Goal: Information Seeking & Learning: Check status

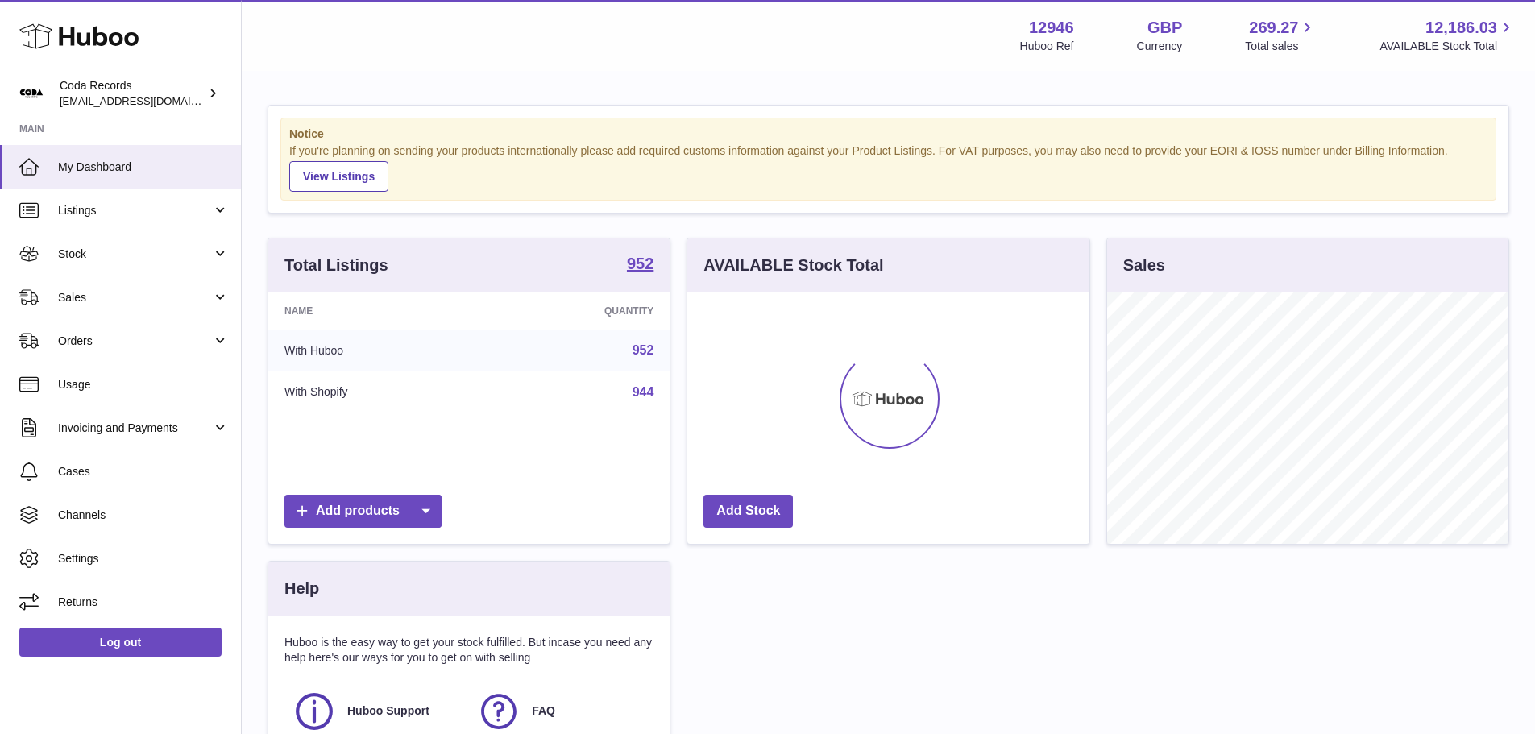
scroll to position [251, 402]
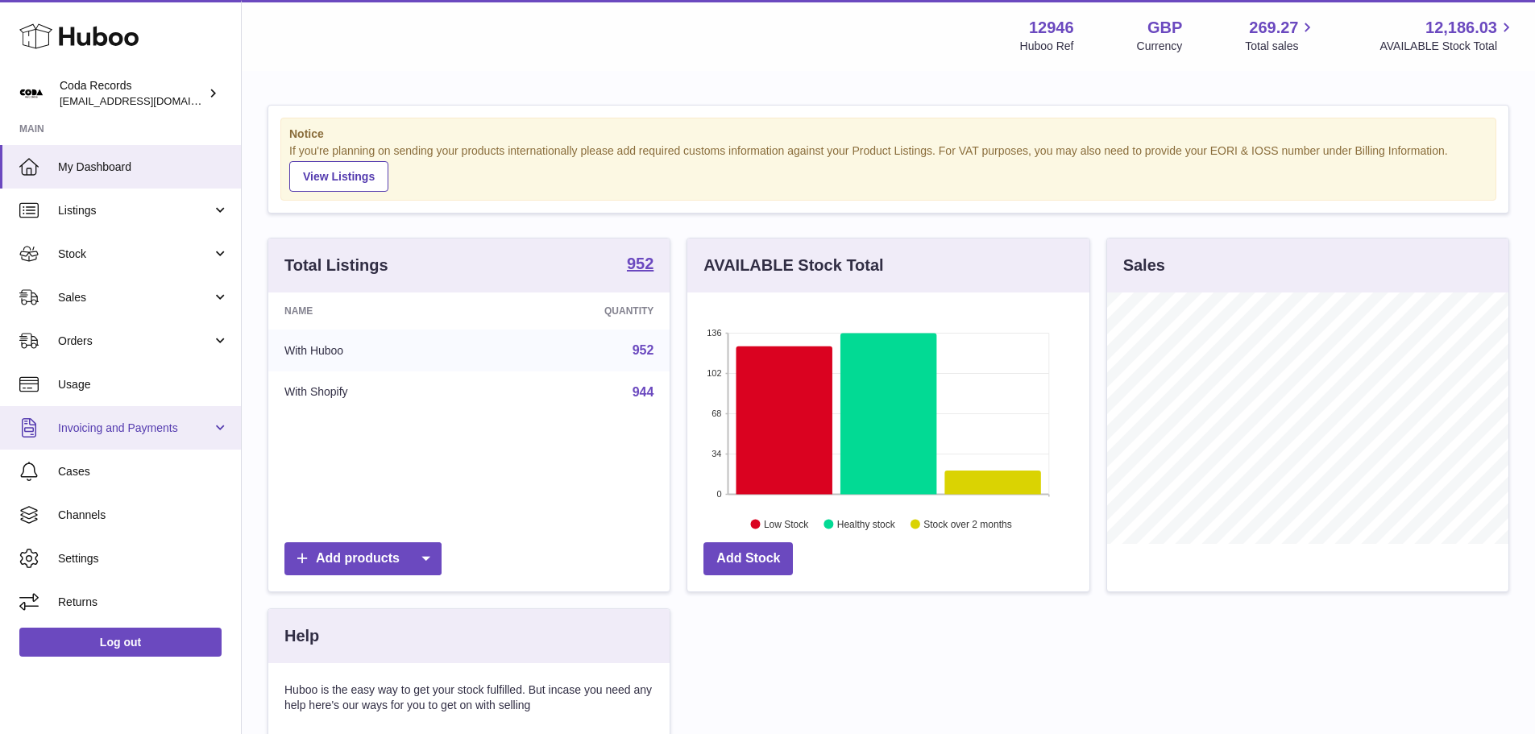
click at [106, 408] on link "Invoicing and Payments" at bounding box center [120, 428] width 241 height 44
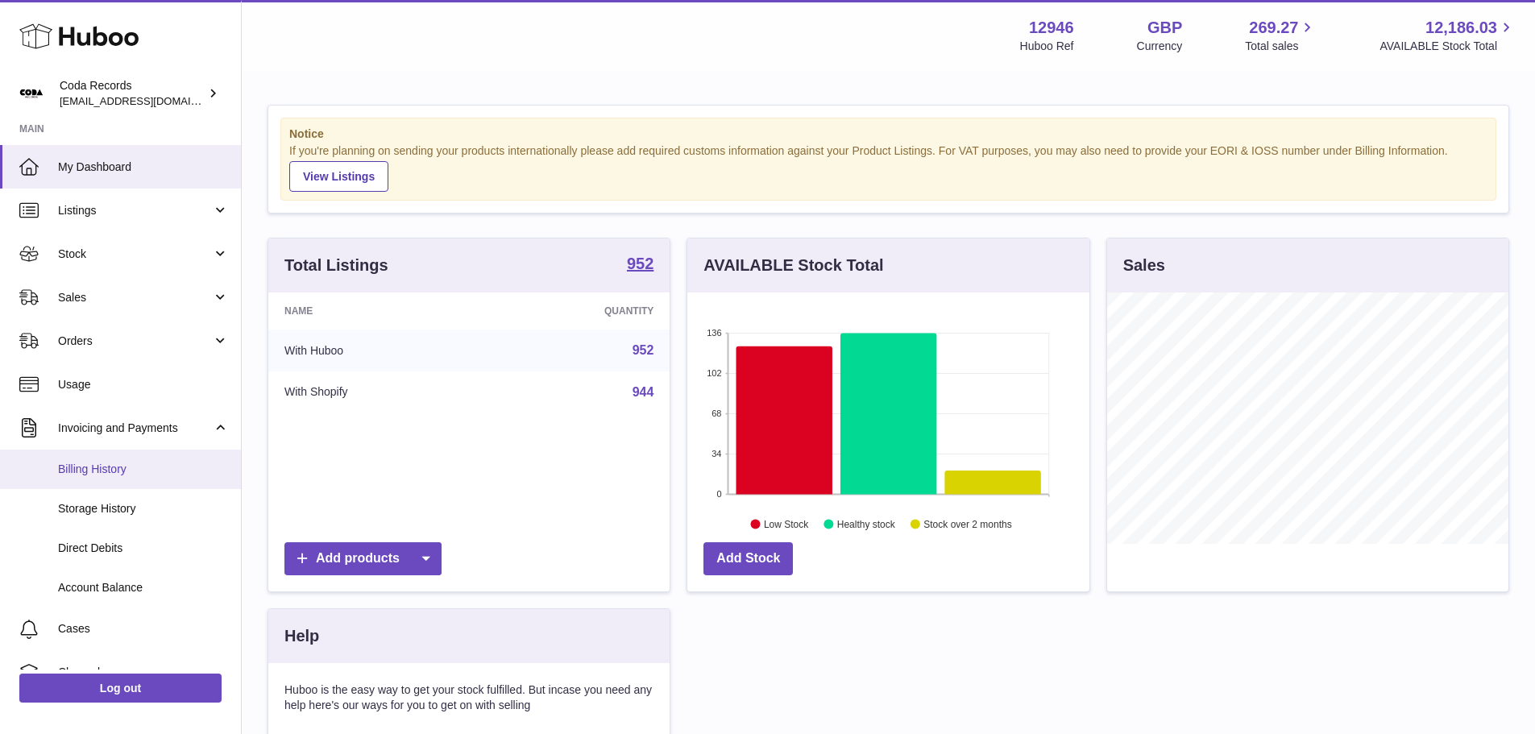
click at [98, 467] on span "Billing History" at bounding box center [143, 469] width 171 height 15
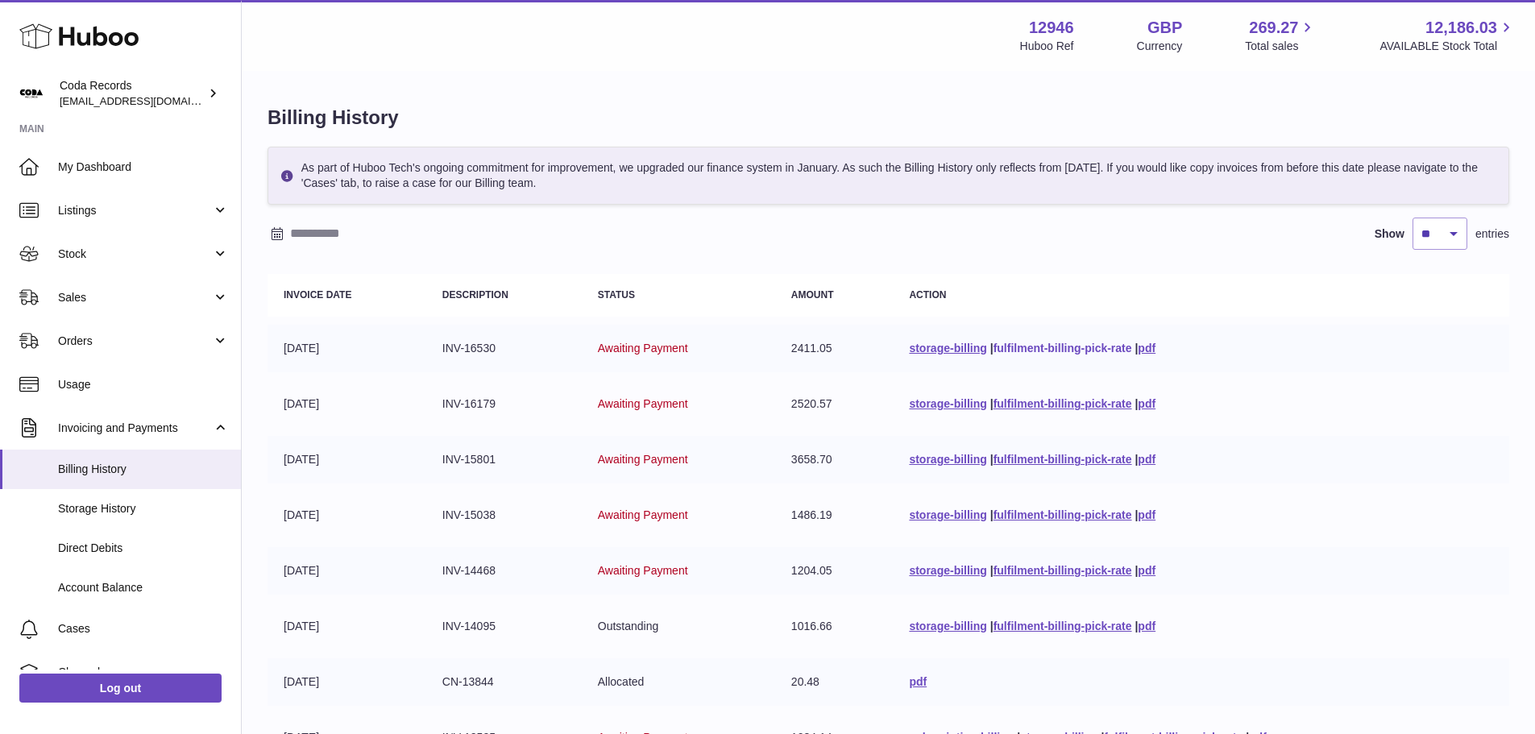
click at [1072, 349] on link "fulfilment-billing-pick-rate" at bounding box center [1063, 348] width 139 height 13
